Goal: Information Seeking & Learning: Learn about a topic

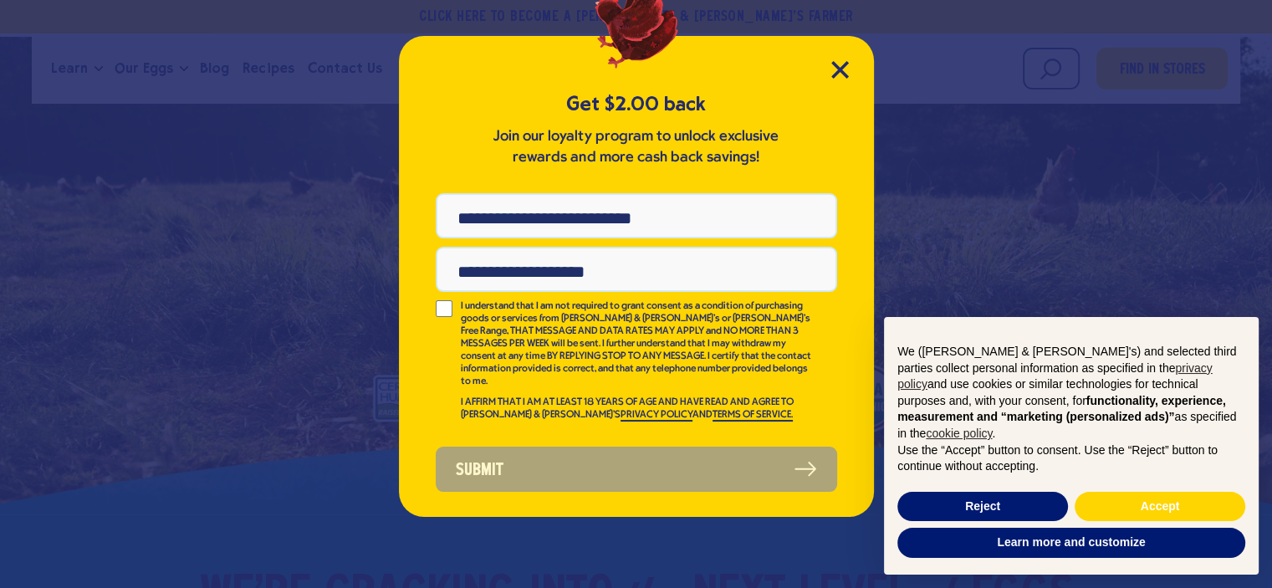
click at [827, 69] on div "Get $2.00 back Join our loyalty program to unlock exclusive rewards and more ca…" at bounding box center [636, 276] width 475 height 481
click at [831, 69] on icon "Close Modal" at bounding box center [840, 70] width 18 height 18
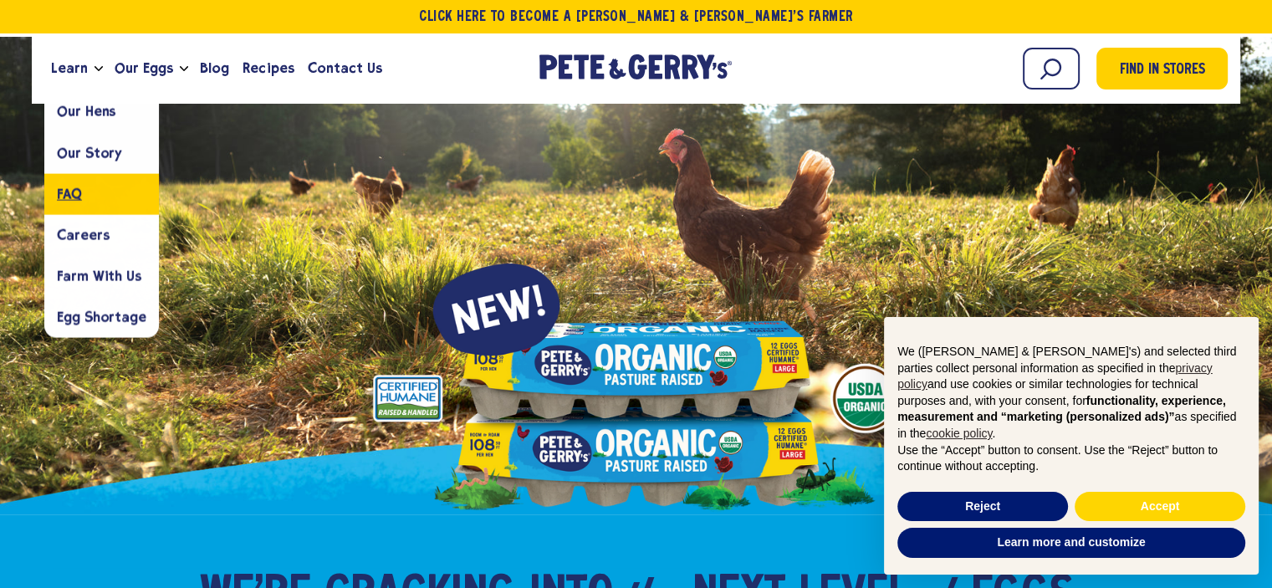
click at [79, 184] on link "FAQ" at bounding box center [101, 193] width 115 height 41
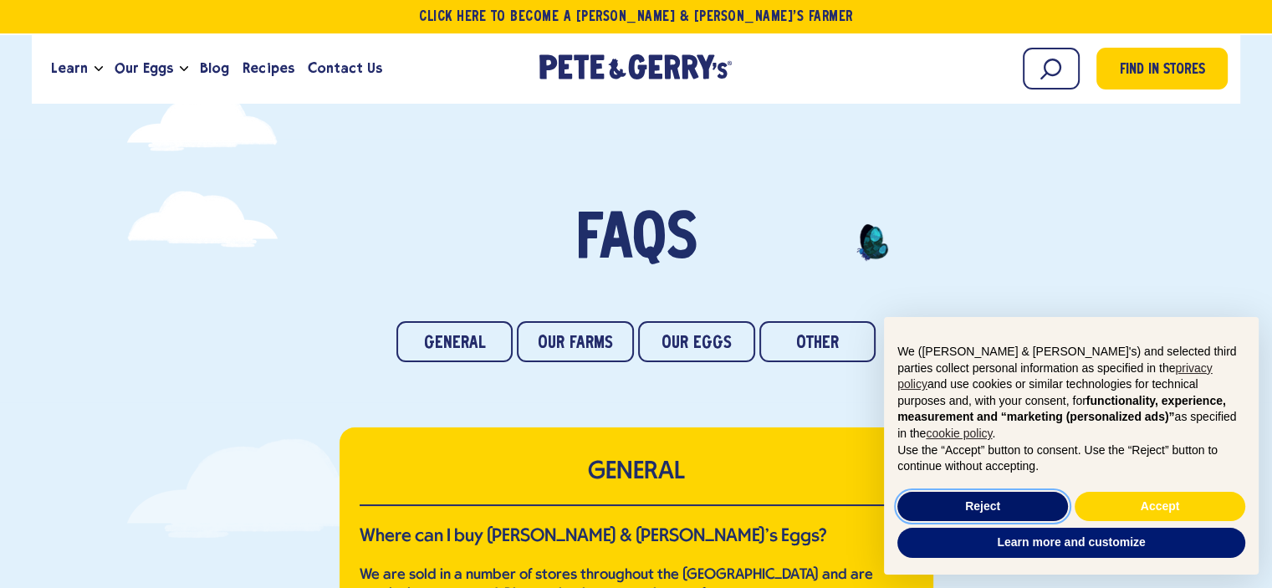
click at [940, 495] on button "Reject" at bounding box center [982, 507] width 171 height 30
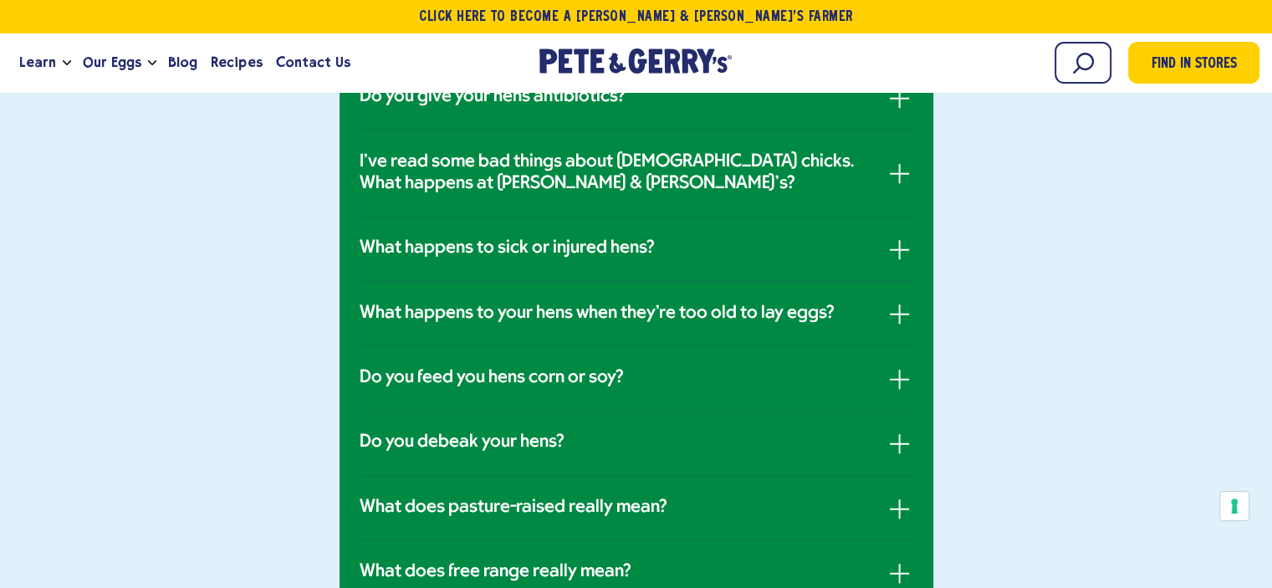
scroll to position [1254, 0]
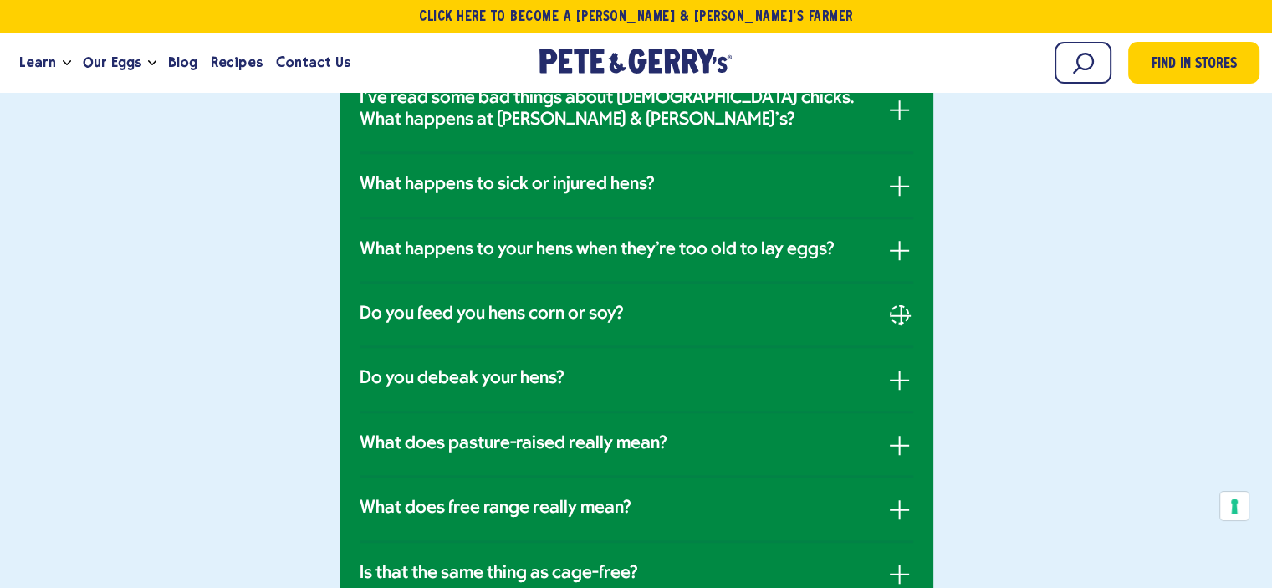
click at [900, 313] on span "button" at bounding box center [901, 315] width 2 height 19
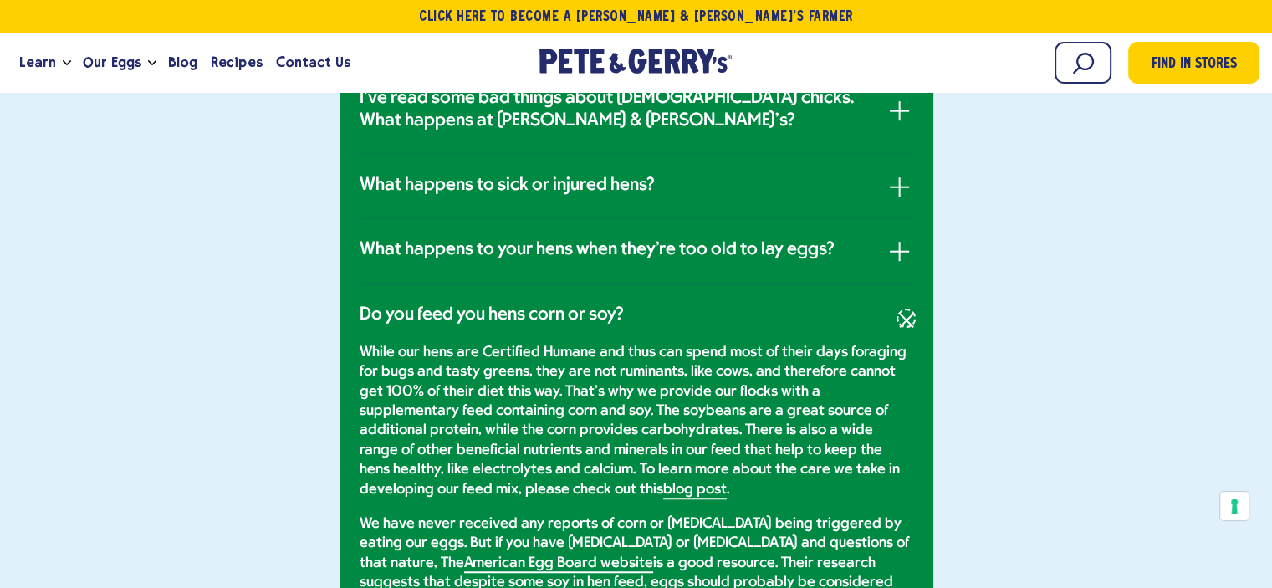
scroll to position [1120, 0]
